Goal: Information Seeking & Learning: Learn about a topic

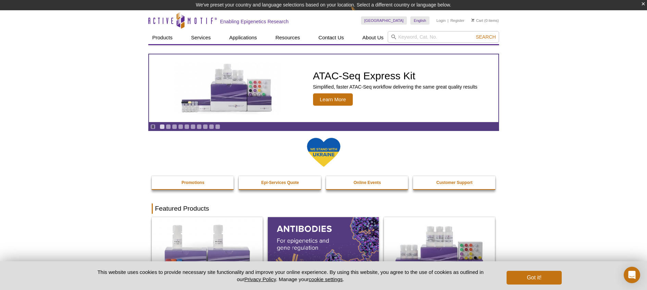
click at [231, 154] on div at bounding box center [324, 156] width 344 height 39
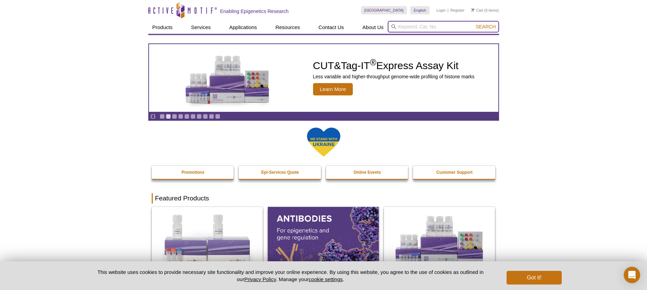
click at [415, 32] on input "search" at bounding box center [443, 27] width 111 height 12
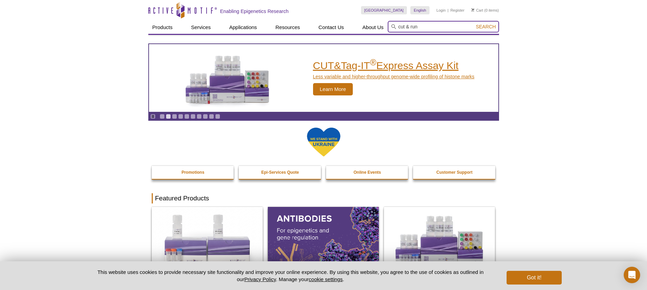
type input "cut & run"
click at [473, 24] on button "Search" at bounding box center [485, 27] width 24 height 6
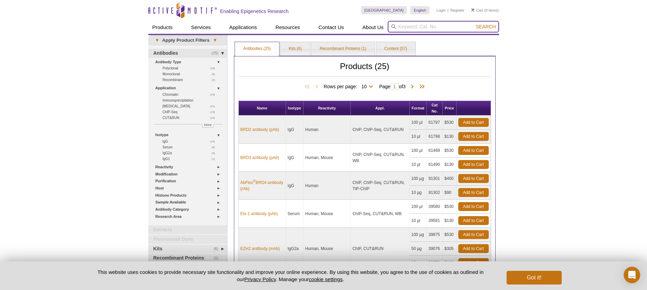
click at [419, 25] on input "search" at bounding box center [443, 27] width 111 height 12
click at [291, 48] on link "Kits (6)" at bounding box center [294, 49] width 29 height 14
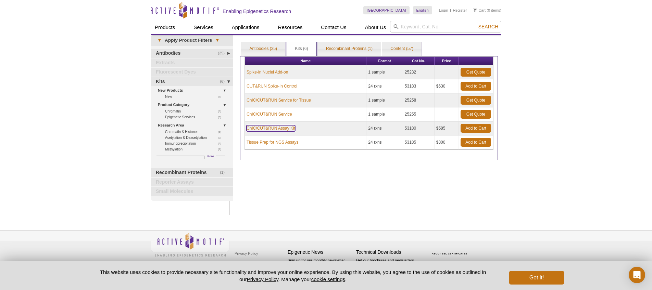
click at [273, 128] on link "ChIC/CUT&RUN Assay Kit" at bounding box center [270, 128] width 49 height 6
click at [267, 128] on link "ChIC/CUT&RUN Assay Kit" at bounding box center [270, 128] width 49 height 6
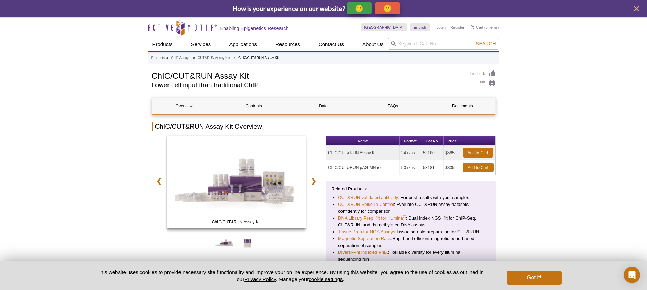
drag, startPoint x: 385, startPoint y: 154, endPoint x: 325, endPoint y: 152, distance: 60.3
click at [325, 152] on div "ChIC/CUT&RUN Assay Kit ChIC/CUT&RUN pAG-MNase ❮ ❯ Name Format Cat No. Price ChI…" at bounding box center [324, 202] width 344 height 132
copy td "ChIC/CUT&RUN Assay Kit"
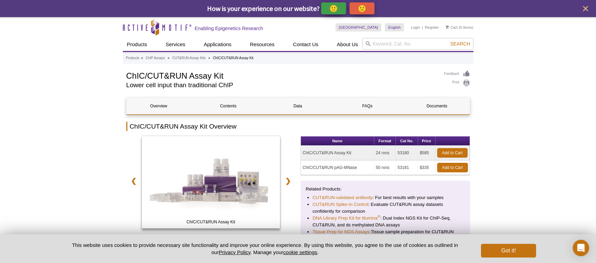
drag, startPoint x: 377, startPoint y: 153, endPoint x: 424, endPoint y: 158, distance: 47.8
click at [424, 158] on tr "ChIC/CUT&RUN Assay Kit 24 rxns 53180 $585 Add to Cart" at bounding box center [385, 153] width 169 height 15
copy tr "24 rxns 53180 $585"
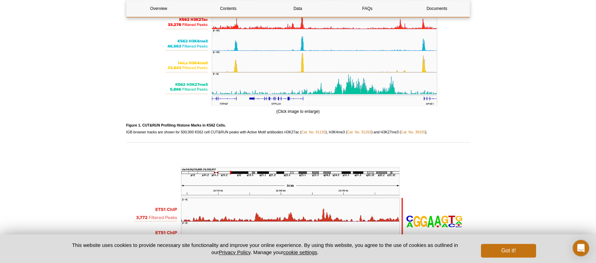
scroll to position [767, 0]
